Goal: Contribute content: Add original content to the website for others to see

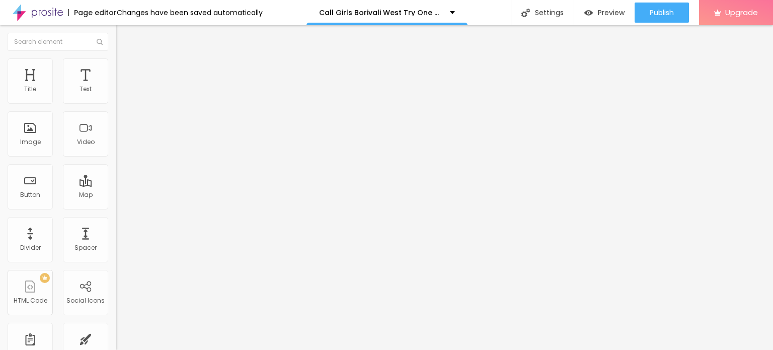
click at [116, 87] on span "Change image" at bounding box center [143, 82] width 54 height 9
click at [116, 87] on span "Add image" at bounding box center [136, 82] width 41 height 9
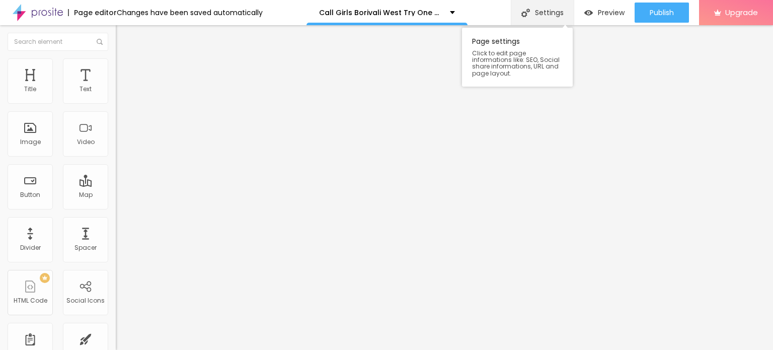
click at [554, 9] on div "Settings" at bounding box center [542, 12] width 63 height 25
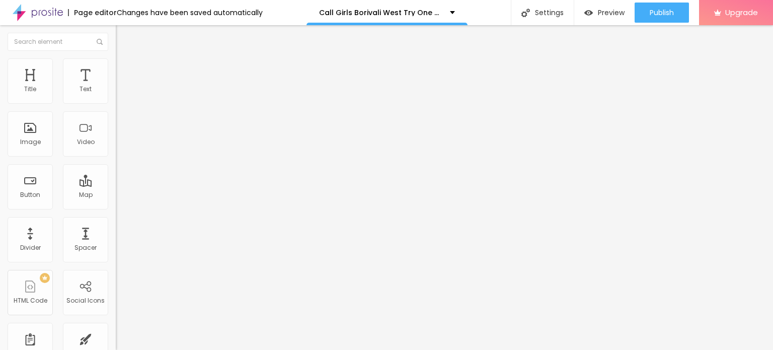
drag, startPoint x: 360, startPoint y: 188, endPoint x: 354, endPoint y: 190, distance: 6.4
paste input "Call Girls Borivali West Try One Of The our Best Russian Mumbai Escorts"
type input "Call Girls Borivali West Try One Of The our Best Russian Mumbai Escorts"
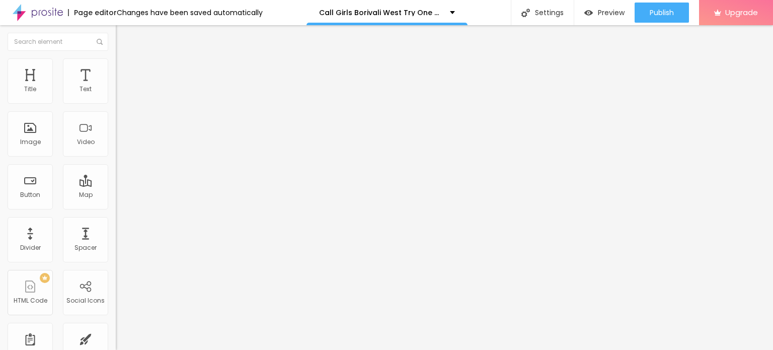
paste textarea "Call Girls Borivali West Try One Of The our Best Russian Mumbai Escorts"
paste textarea "You Can Also Contact For Nepali Call Girls in [GEOGRAPHIC_DATA], for Service Ho…"
type textarea "Call Girls Borivali West Try One Of The our Best Russian Mumbai EscortsYou Can …"
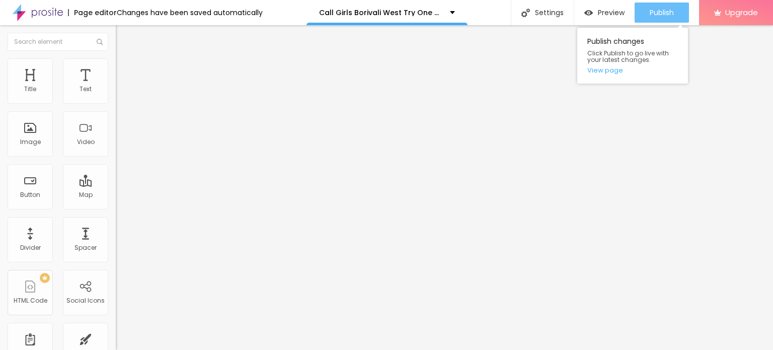
click at [667, 14] on span "Publish" at bounding box center [662, 13] width 24 height 8
click at [604, 69] on link "View page" at bounding box center [632, 70] width 91 height 7
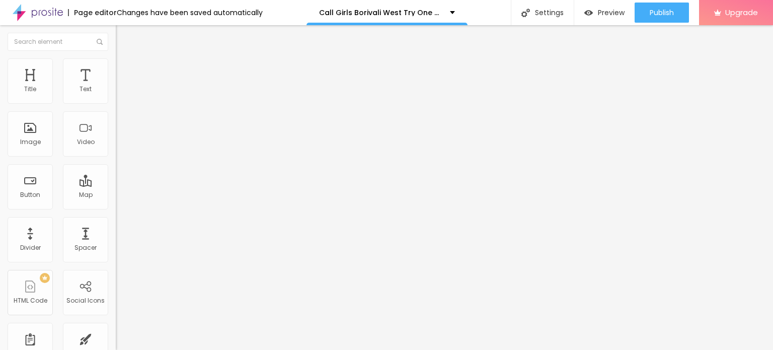
click at [116, 95] on input "Click me" at bounding box center [176, 90] width 121 height 10
paste input "all Girls Borivali West Try One Of The our Best Russian Mumbai Escorts"
type input "Call Girls Borivali West Try One Of The our Best Russian Mumbai Escorts"
click at [116, 206] on input "https://" at bounding box center [176, 202] width 121 height 10
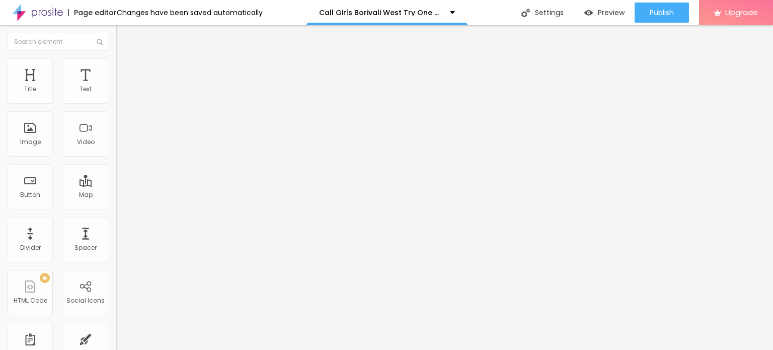
scroll to position [0, 0]
paste input "[DOMAIN_NAME][URL]"
type input "[URL][DOMAIN_NAME]"
click at [116, 273] on div "Edit Button Content Style Advanced Text Call Girls Borivali West Try One Of The…" at bounding box center [174, 187] width 116 height 325
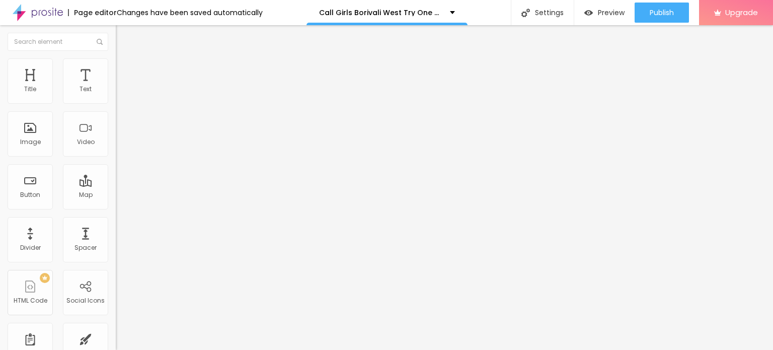
scroll to position [0, 0]
click at [116, 95] on input "Call Girls Borivali West Try One Of The our Best Russian Mumbai Escorts" at bounding box center [176, 90] width 121 height 10
paste input "Booking Number: ☎ 9967276815"
type input "Booking Number: ☎ 9967276815"
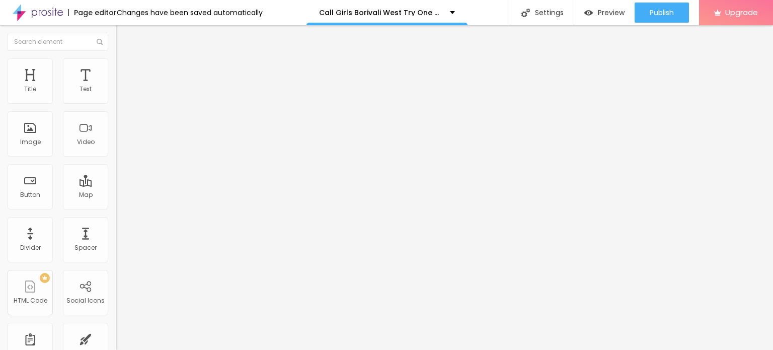
click at [116, 271] on div "Edit Button Content Style Advanced Text Booking Number: ☎ 9967276815 Align Size…" at bounding box center [174, 187] width 116 height 325
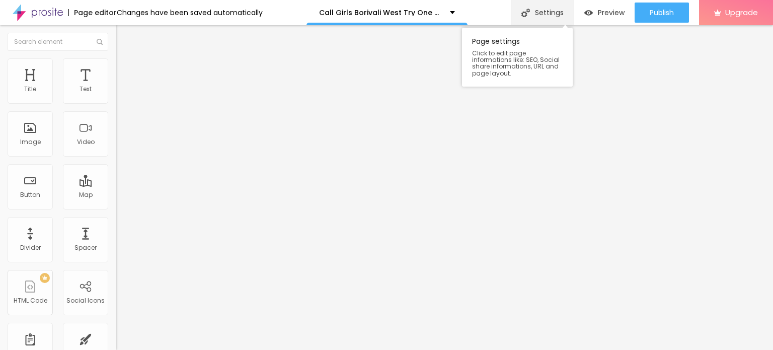
click at [560, 10] on div "Settings" at bounding box center [542, 12] width 63 height 25
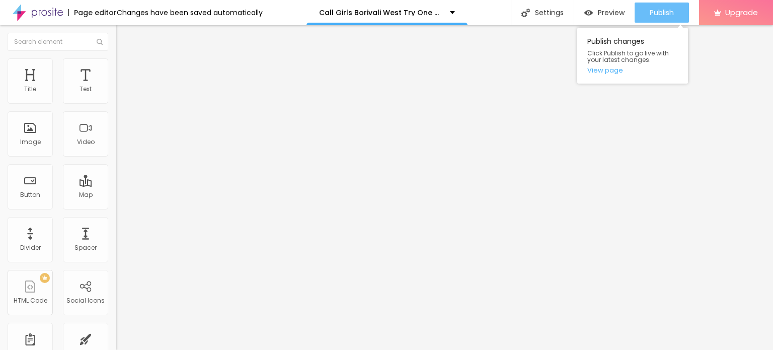
click at [673, 10] on span "Publish" at bounding box center [662, 13] width 24 height 8
click at [604, 70] on link "View page" at bounding box center [632, 70] width 91 height 7
